Goal: Communication & Community: Ask a question

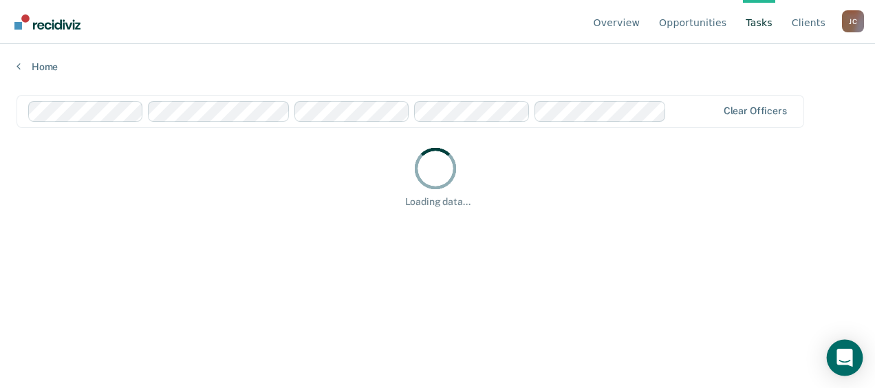
click at [845, 358] on icon "Open Intercom Messenger" at bounding box center [844, 358] width 16 height 18
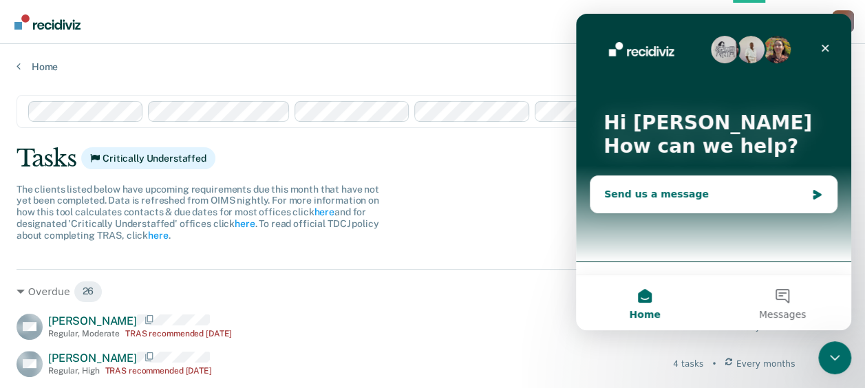
click at [657, 191] on div "Send us a message" at bounding box center [705, 194] width 202 height 14
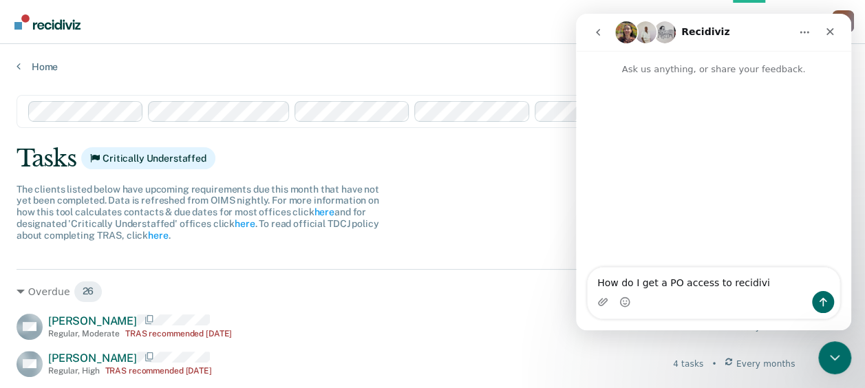
type textarea "How do I get a PO access to recidiviz"
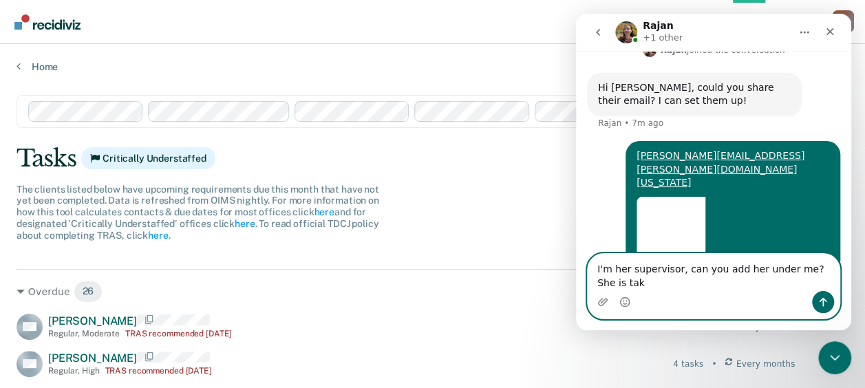
scroll to position [235, 0]
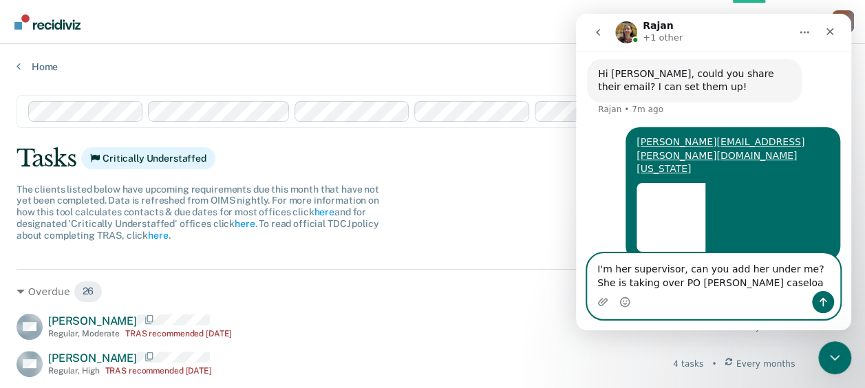
type textarea "I'm her supervisor, can you add her under me? She is taking over PO [PERSON_NAM…"
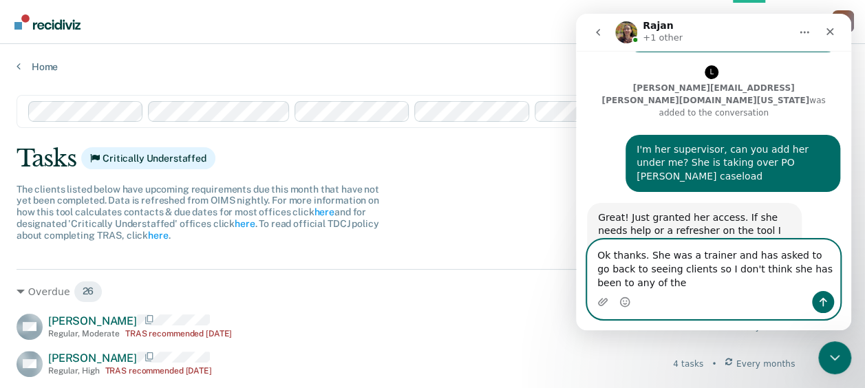
scroll to position [443, 0]
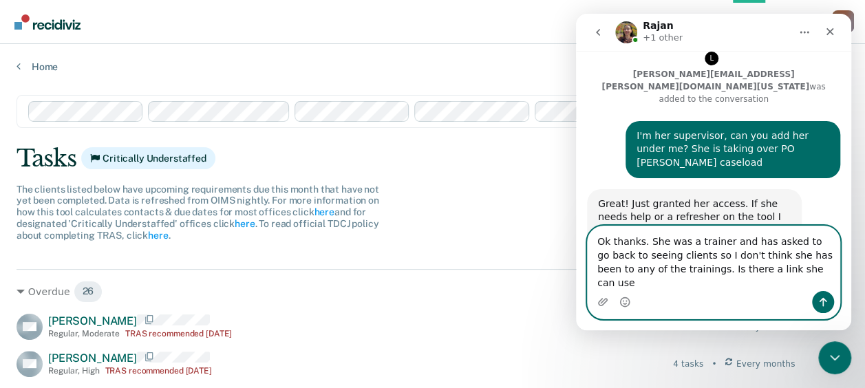
type textarea "Ok thanks. She was a trainer and has asked to go back to seeing clients so I do…"
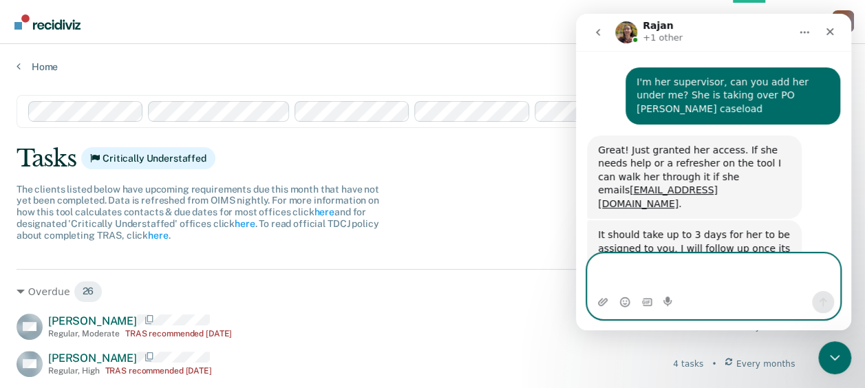
scroll to position [510, 0]
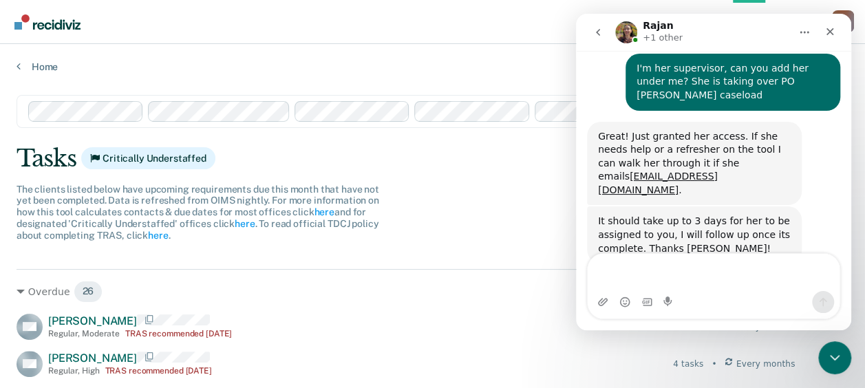
click at [591, 288] on div "Ok thanks. She was a trainer and has asked to go back to seeing clients so I do…" at bounding box center [713, 331] width 253 height 87
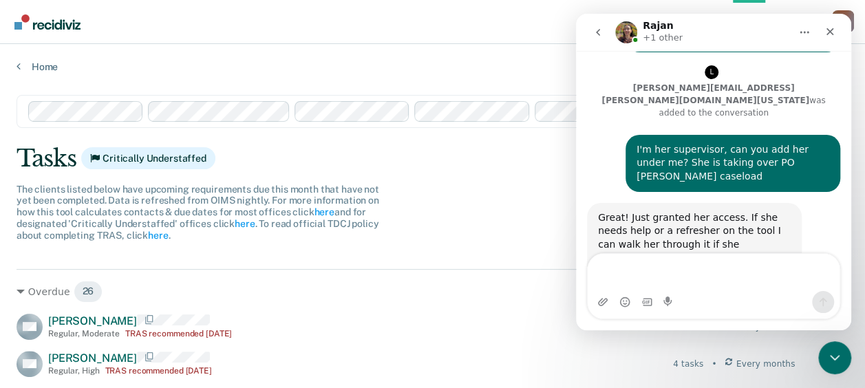
scroll to position [426, 0]
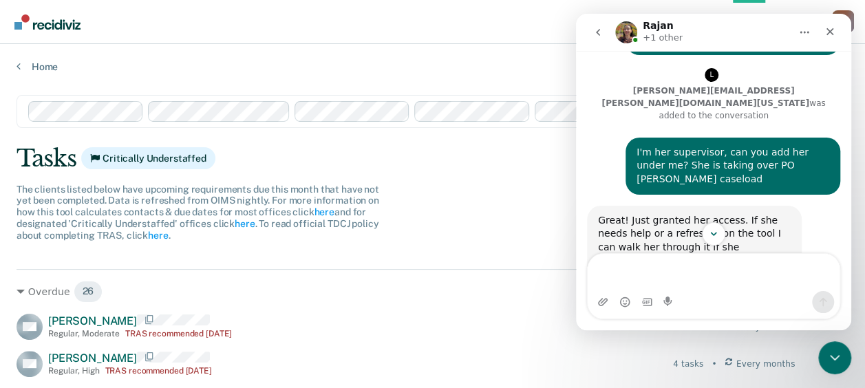
drag, startPoint x: 592, startPoint y: 110, endPoint x: 596, endPoint y: 61, distance: 49.0
click at [596, 138] on div "I'm her supervisor, can you add her under me? She is taking over PO [PERSON_NAM…" at bounding box center [713, 172] width 253 height 68
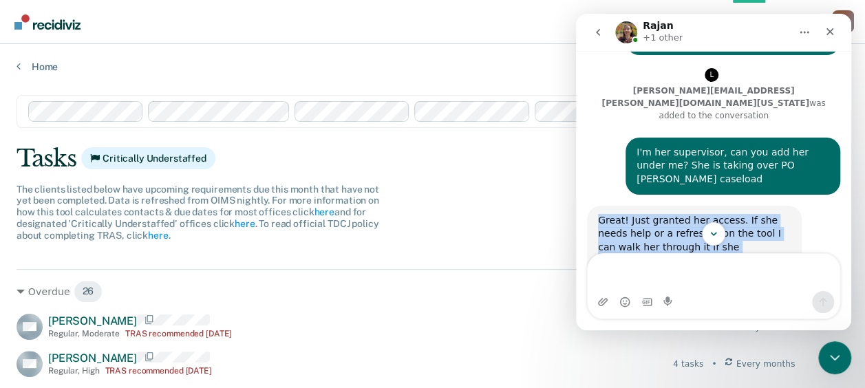
drag, startPoint x: 585, startPoint y: 98, endPoint x: 742, endPoint y: 210, distance: 193.2
click at [742, 210] on div "How do I get a PO access to recidiviz [PERSON_NAME] • 17m ago You’ll get replie…" at bounding box center [713, 81] width 275 height 863
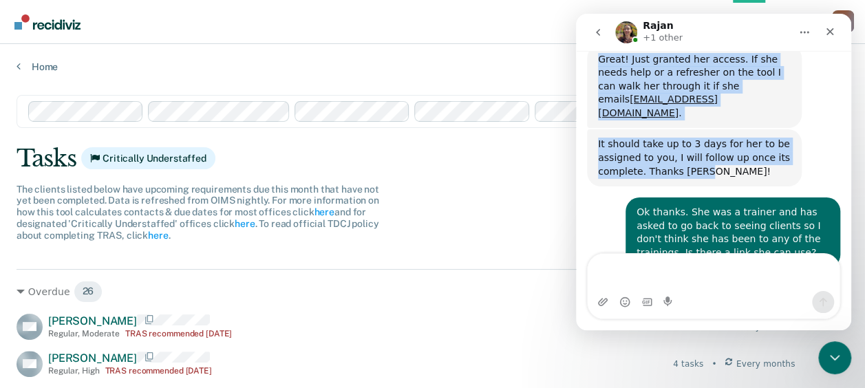
scroll to position [587, 0]
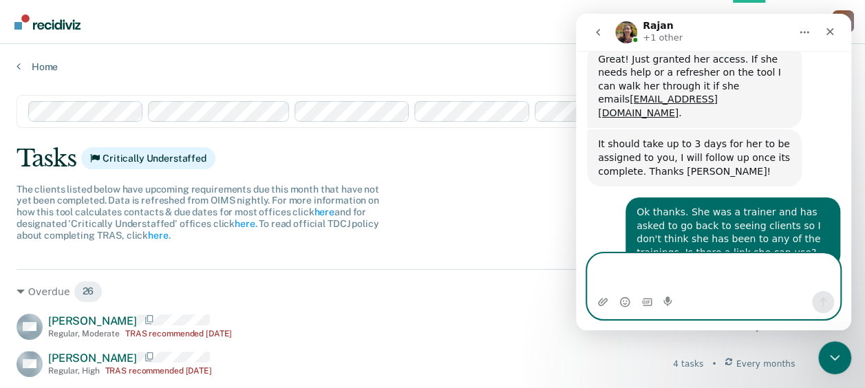
click at [633, 263] on textarea "Message…" at bounding box center [713, 272] width 252 height 37
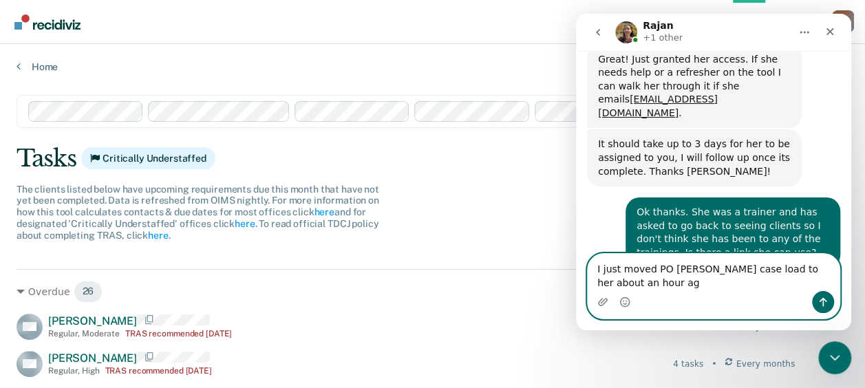
scroll to position [601, 0]
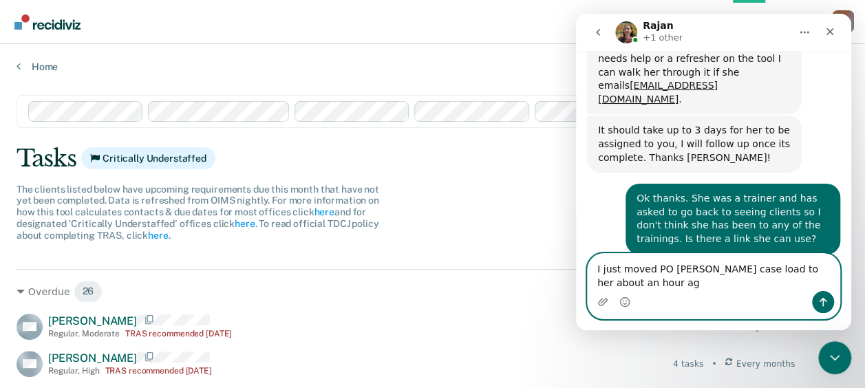
type textarea "I just moved PO [PERSON_NAME] case load to her about an hour ago"
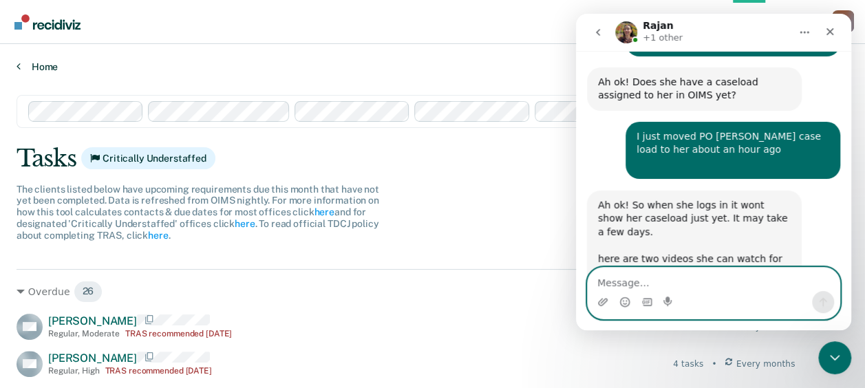
scroll to position [809, 0]
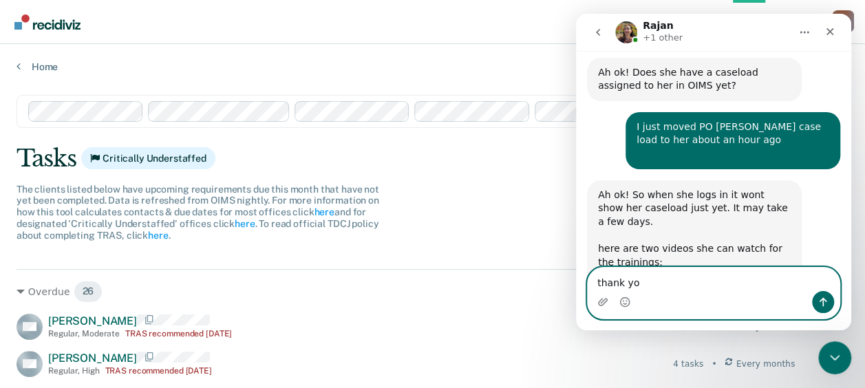
type textarea "thank you"
